Goal: Check status

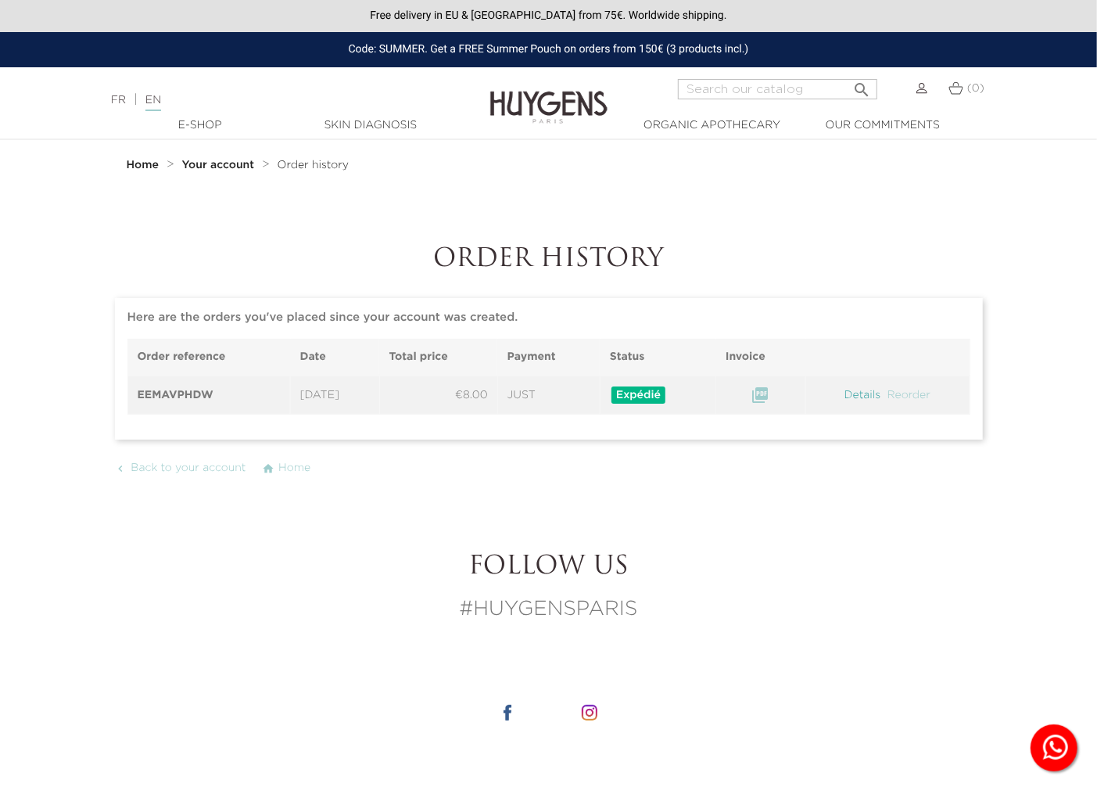
click at [850, 394] on link "Details" at bounding box center [863, 394] width 40 height 11
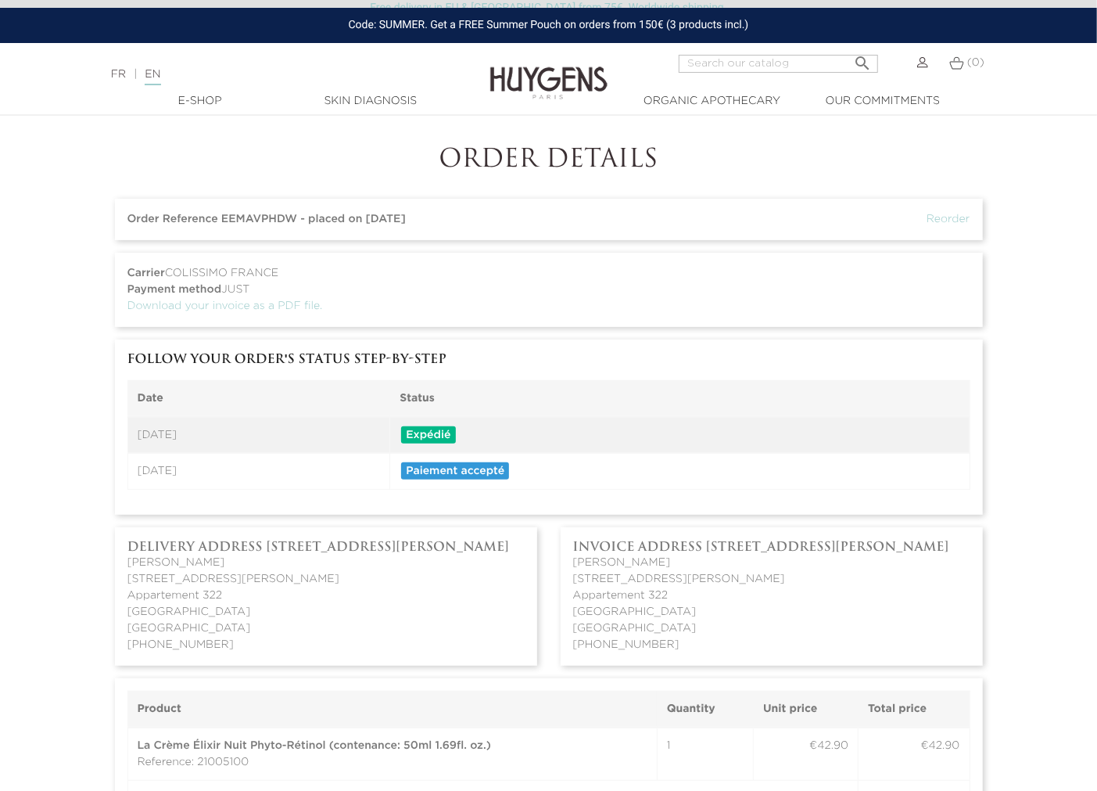
scroll to position [260, 0]
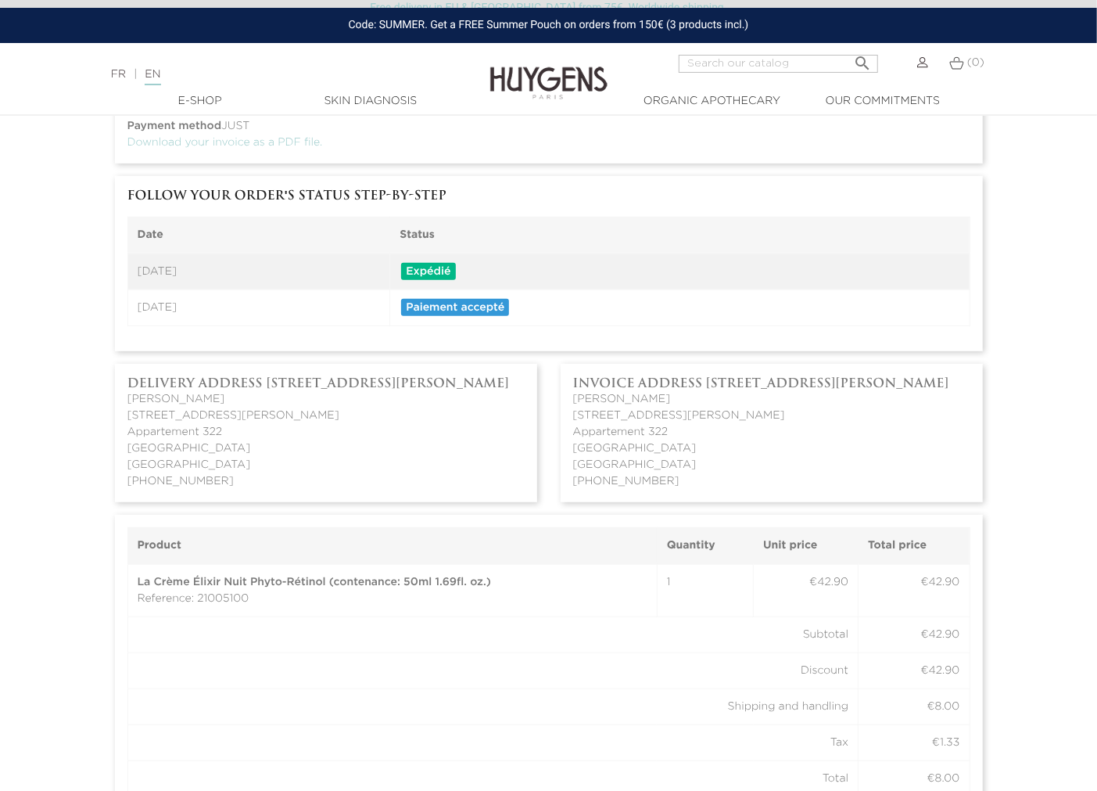
drag, startPoint x: 133, startPoint y: 264, endPoint x: 727, endPoint y: 292, distance: 595.1
click at [597, 300] on tbody "[DATE] Expédié [DATE] Paiement accepté" at bounding box center [548, 289] width 842 height 73
copy tbody "[DATE] Expédié [DATE] Paiement accepté"
click at [384, 404] on address "[PERSON_NAME] [STREET_ADDRESS][PERSON_NAME] [PHONE_NUMBER]" at bounding box center [325, 440] width 397 height 99
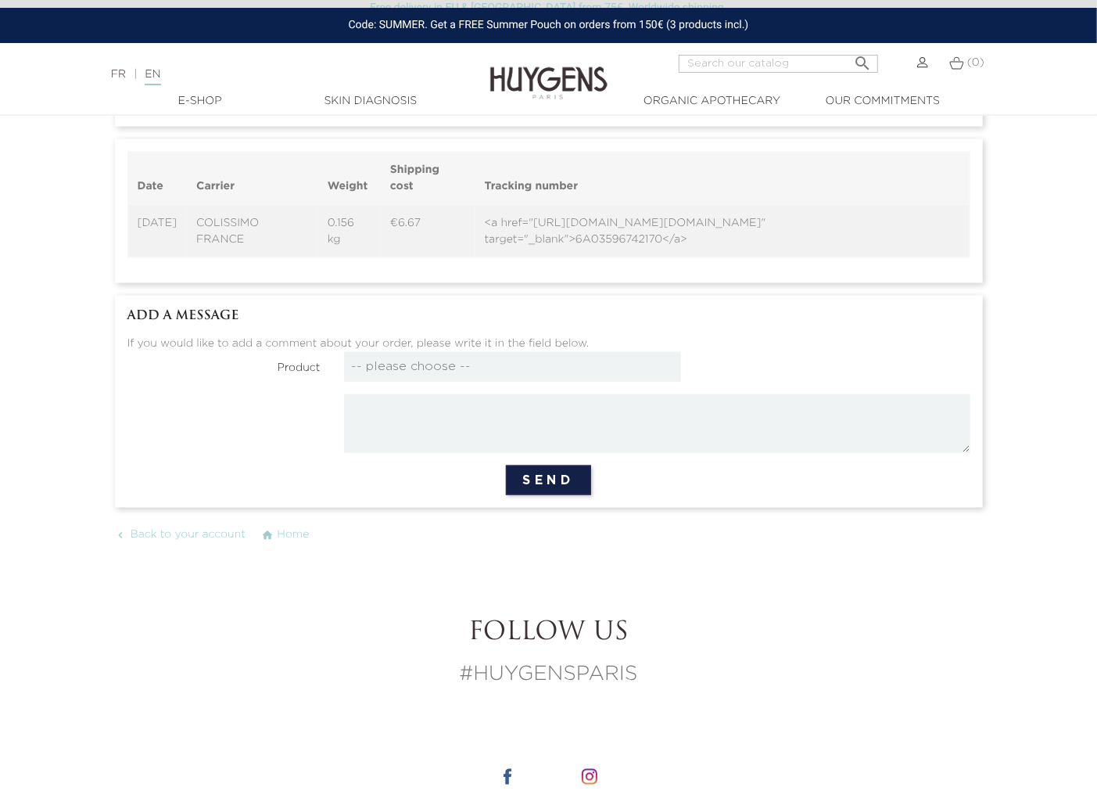
scroll to position [1390, 0]
